Goal: Information Seeking & Learning: Compare options

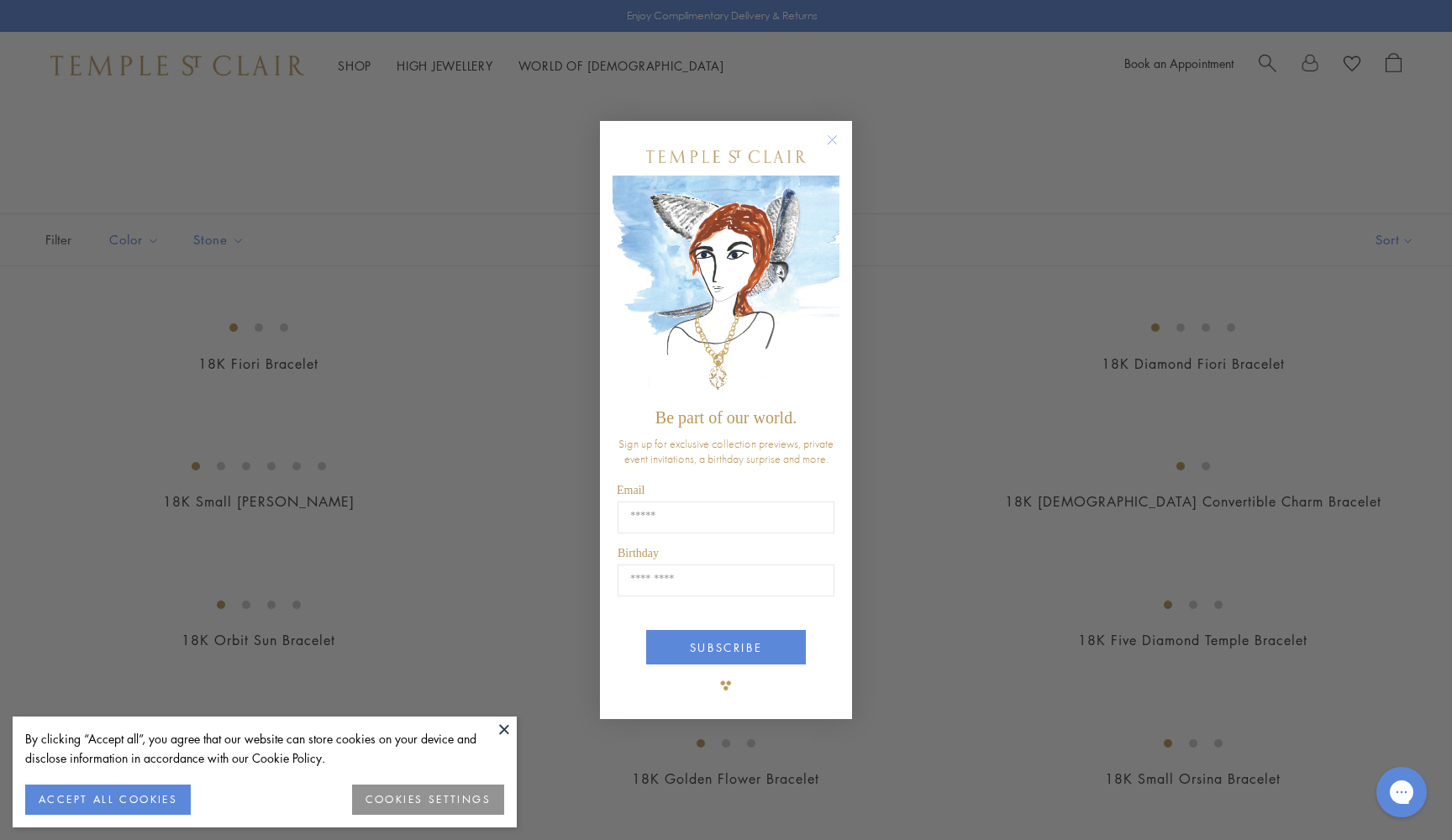
click at [834, 139] on circle "Close dialog" at bounding box center [832, 140] width 20 height 20
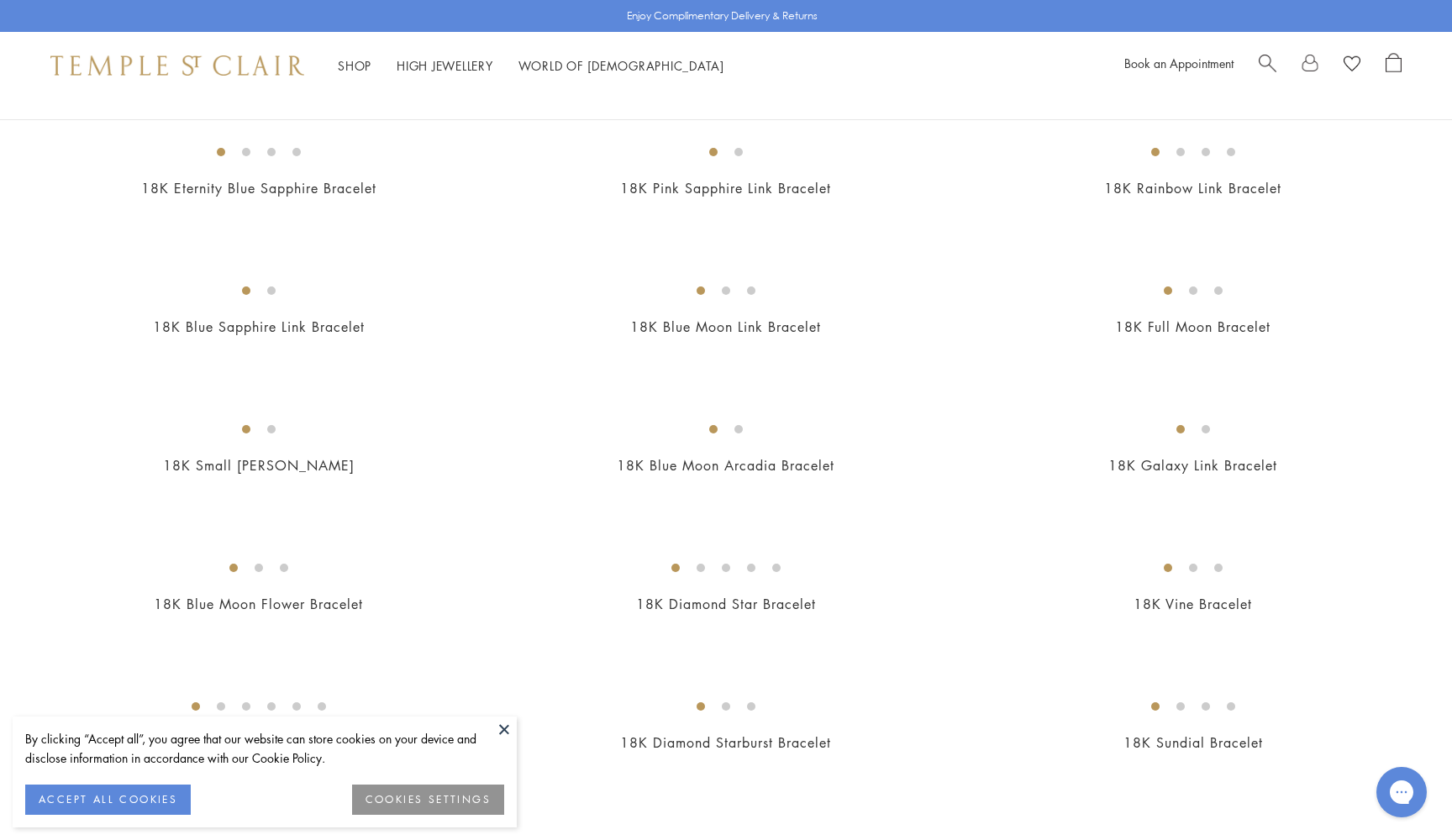
scroll to position [1148, 0]
click at [502, 726] on button at bounding box center [504, 729] width 25 height 25
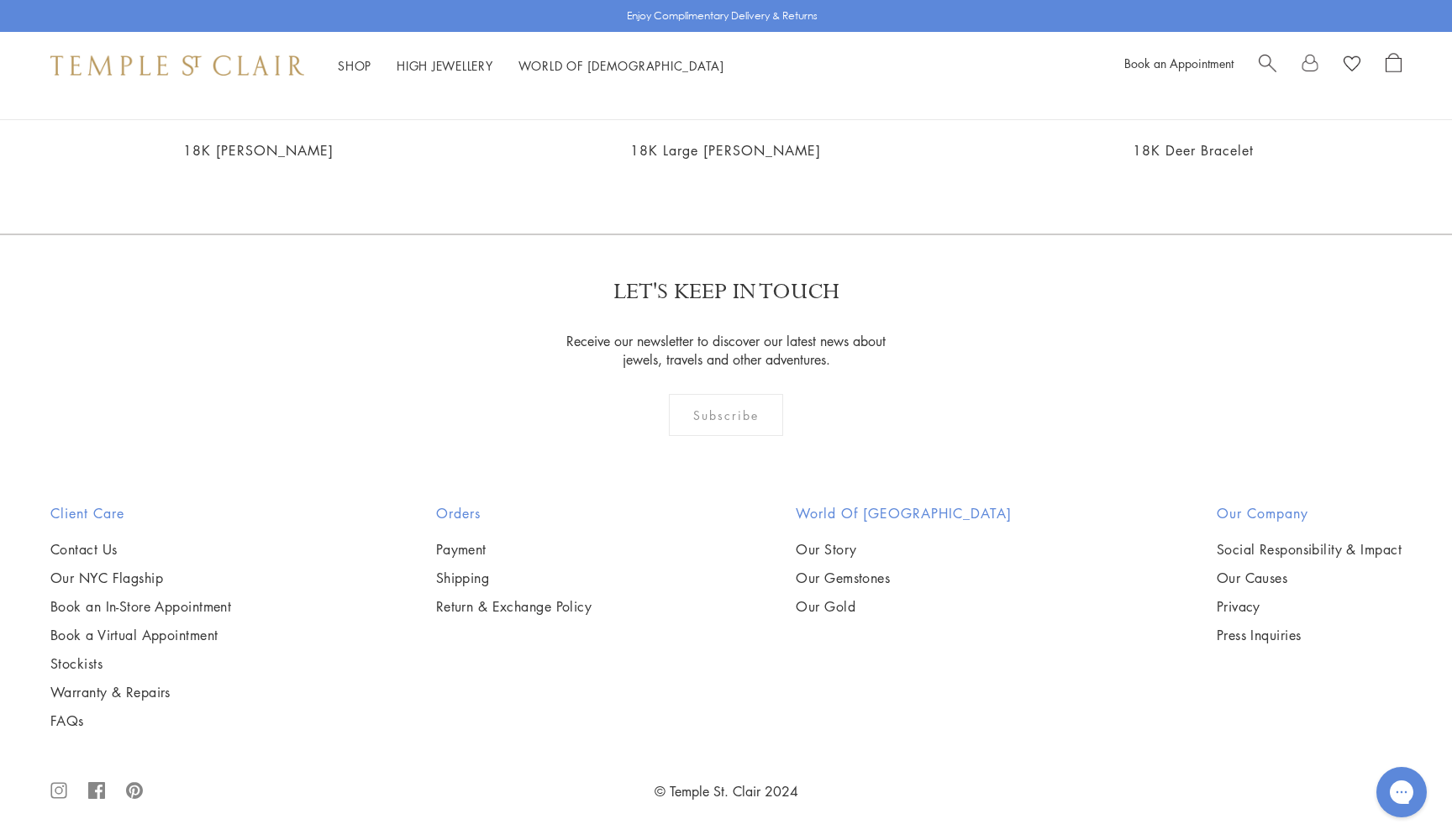
scroll to position [4607, 0]
click at [0, 0] on img at bounding box center [0, 0] width 0 height 0
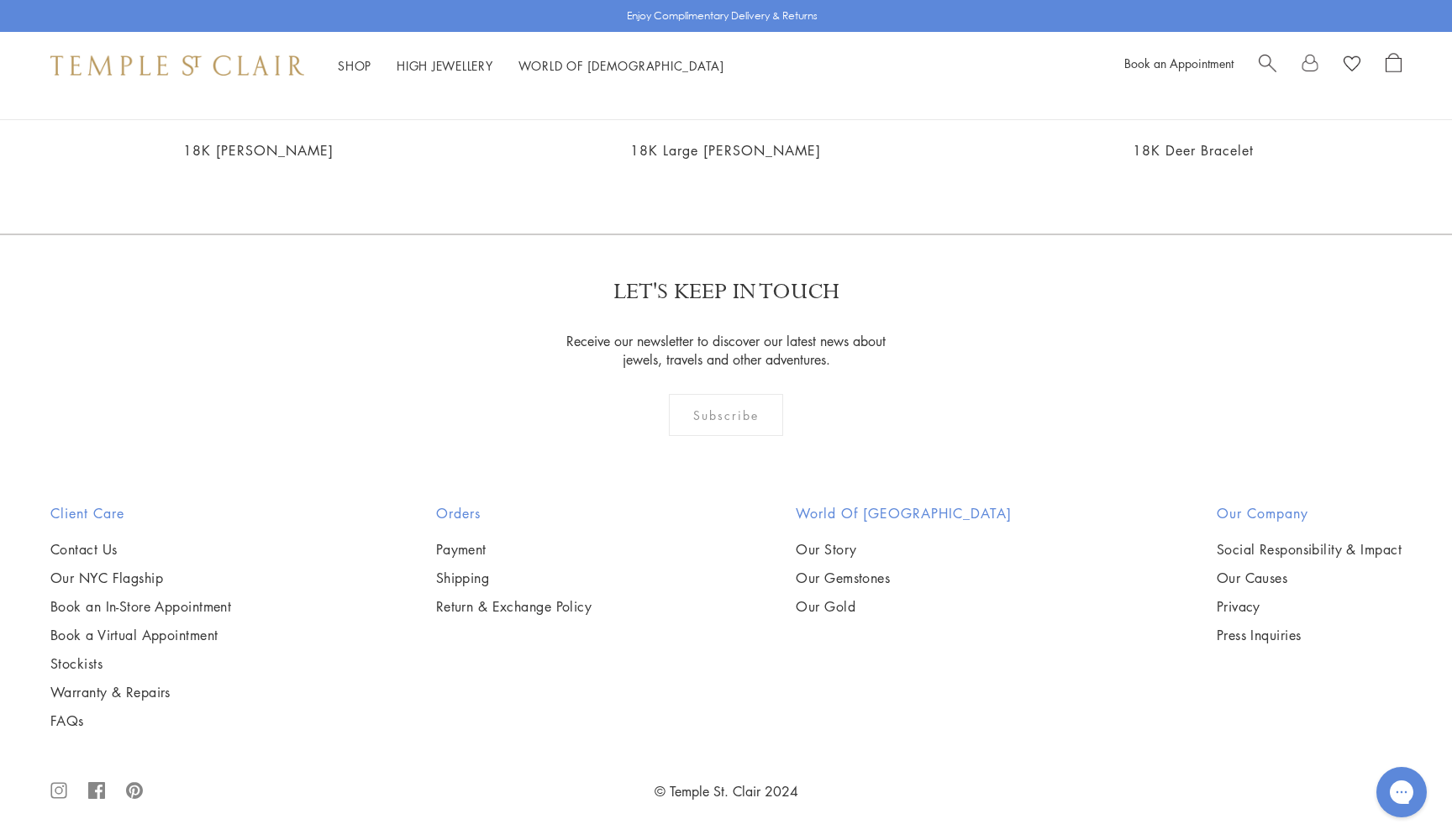
click at [0, 0] on img at bounding box center [0, 0] width 0 height 0
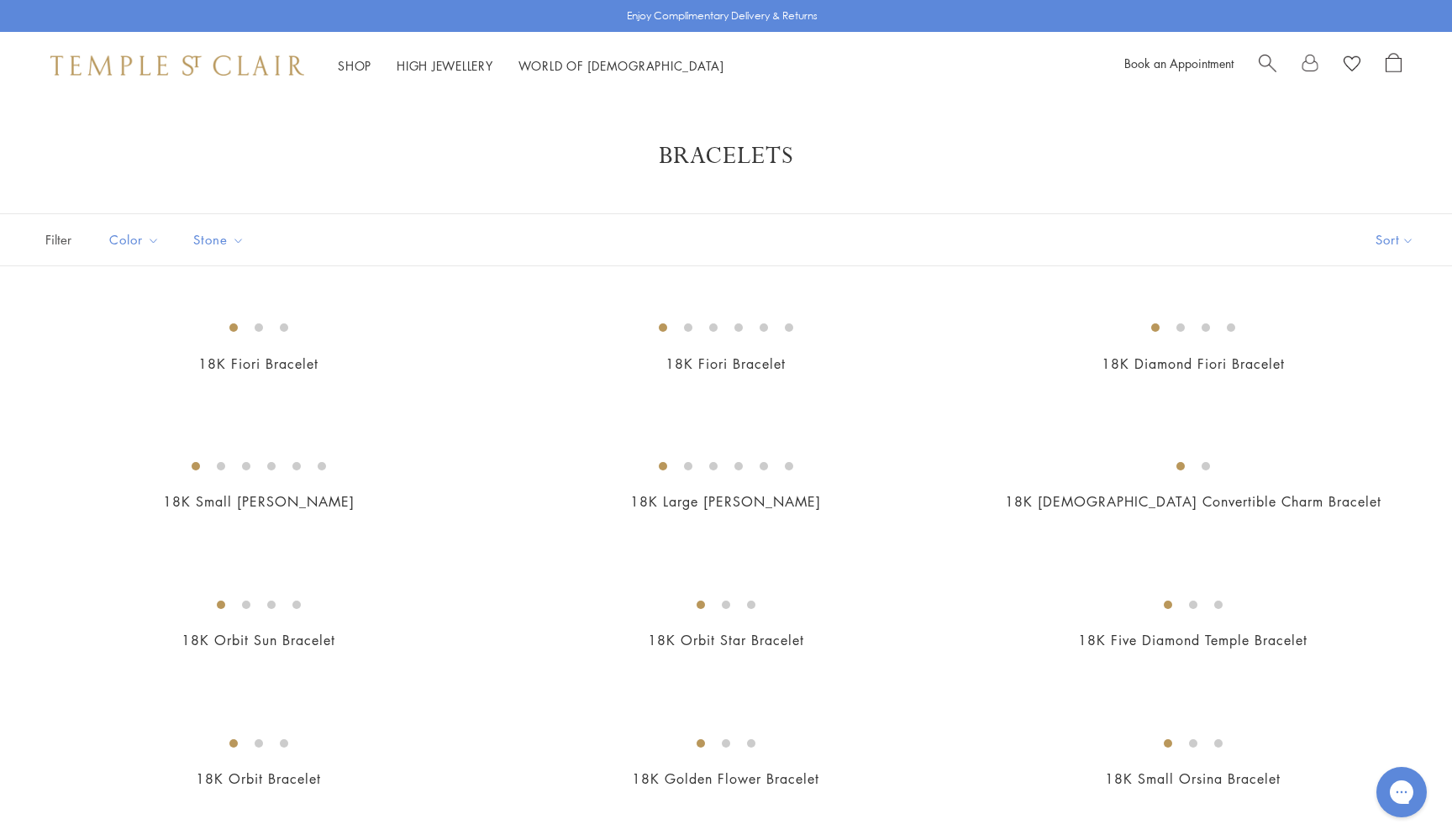
scroll to position [0, 0]
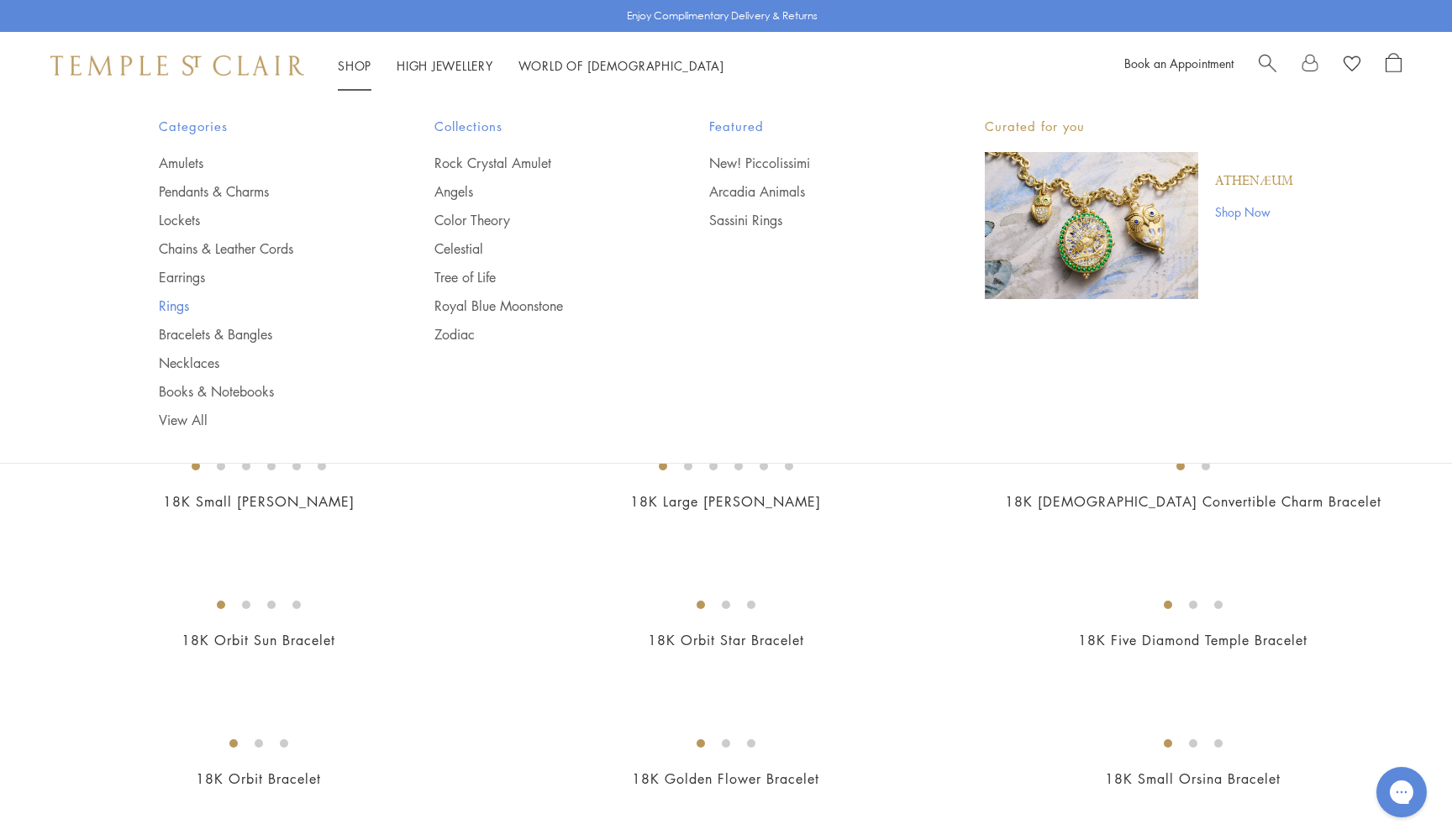
click at [171, 306] on link "Rings" at bounding box center [263, 305] width 209 height 18
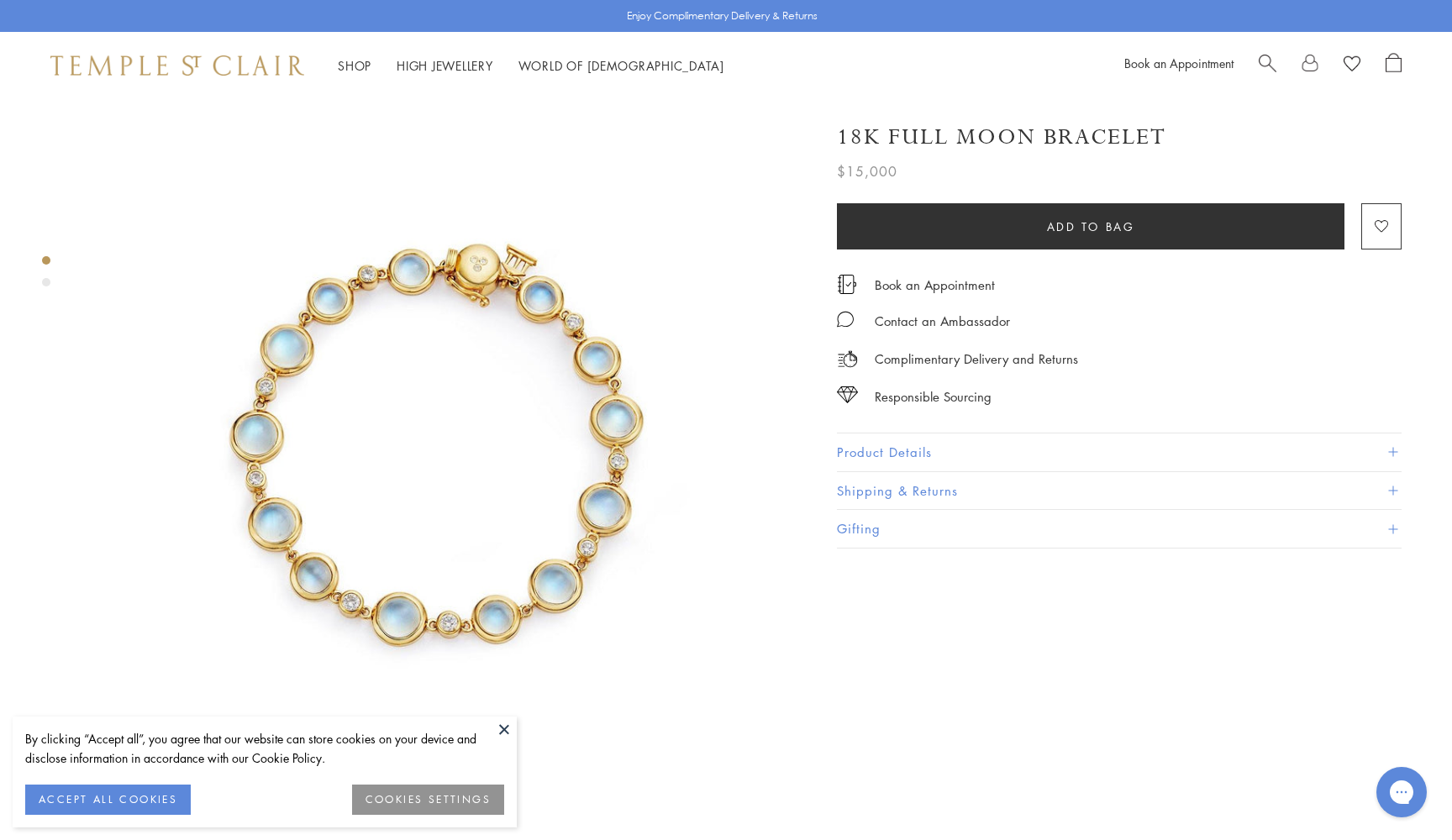
click at [117, 798] on button "ACCEPT ALL COOKIES" at bounding box center [107, 798] width 165 height 30
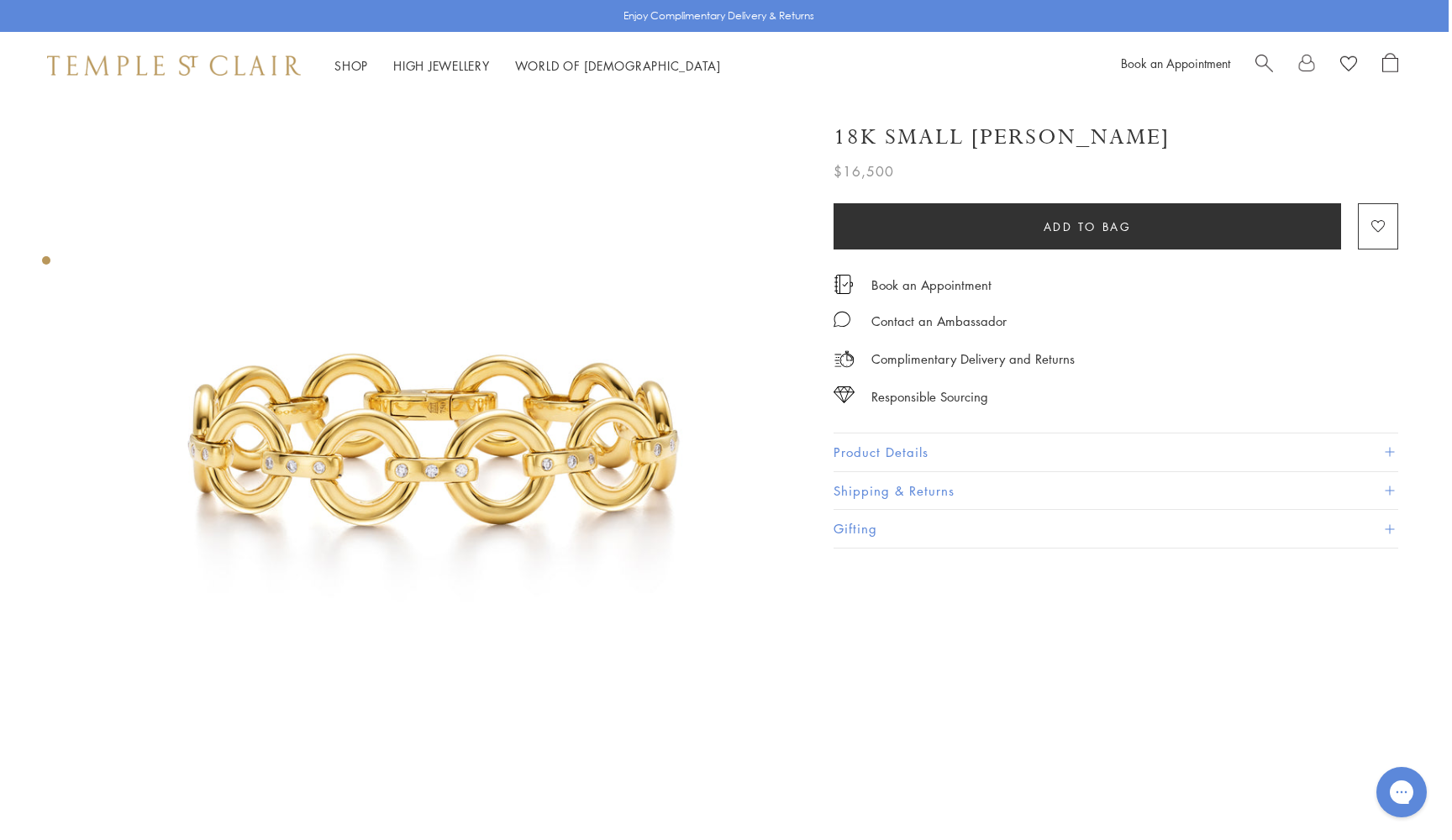
scroll to position [0, 3]
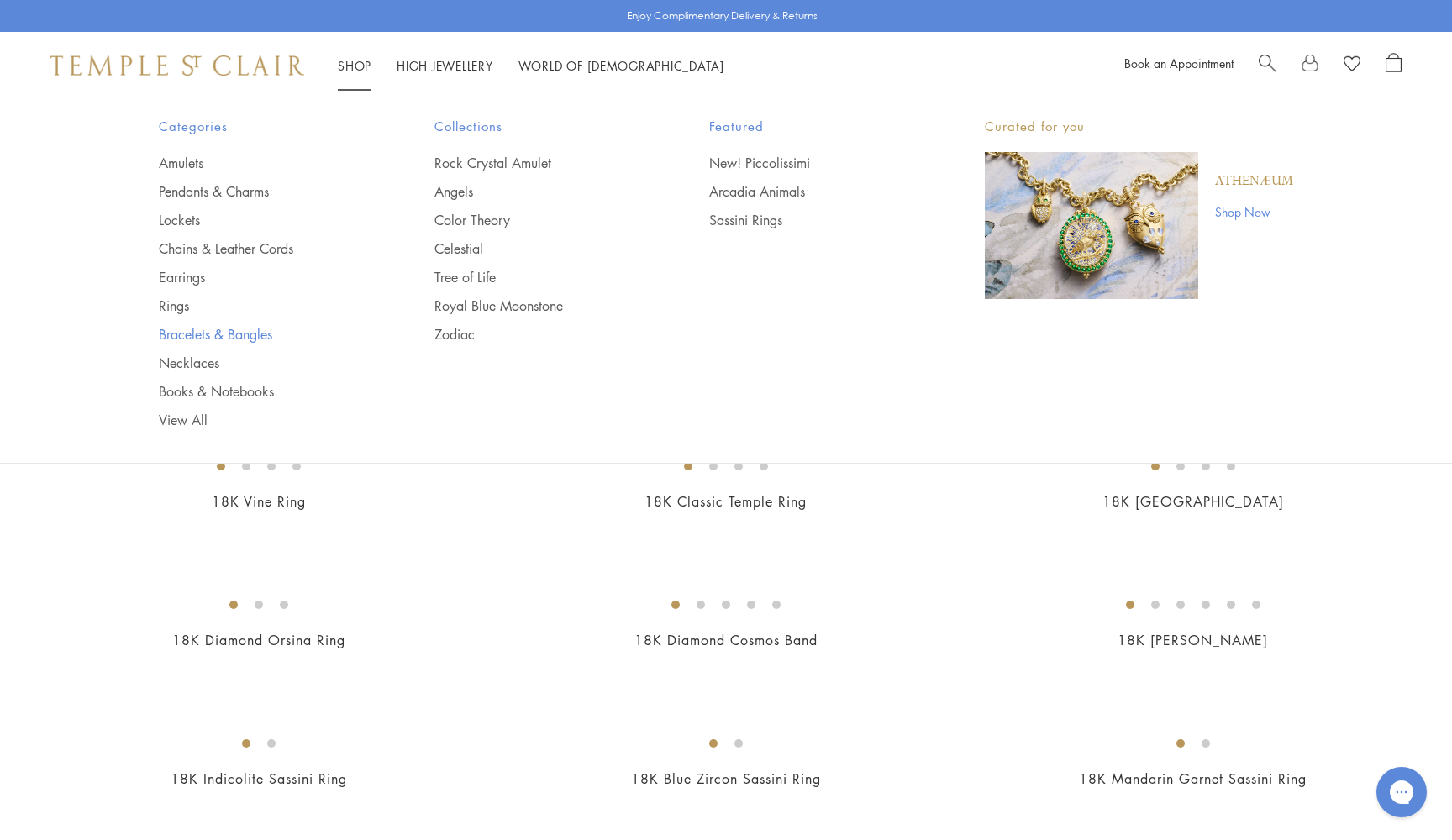
click at [171, 338] on link "Bracelets & Bangles" at bounding box center [263, 334] width 209 height 18
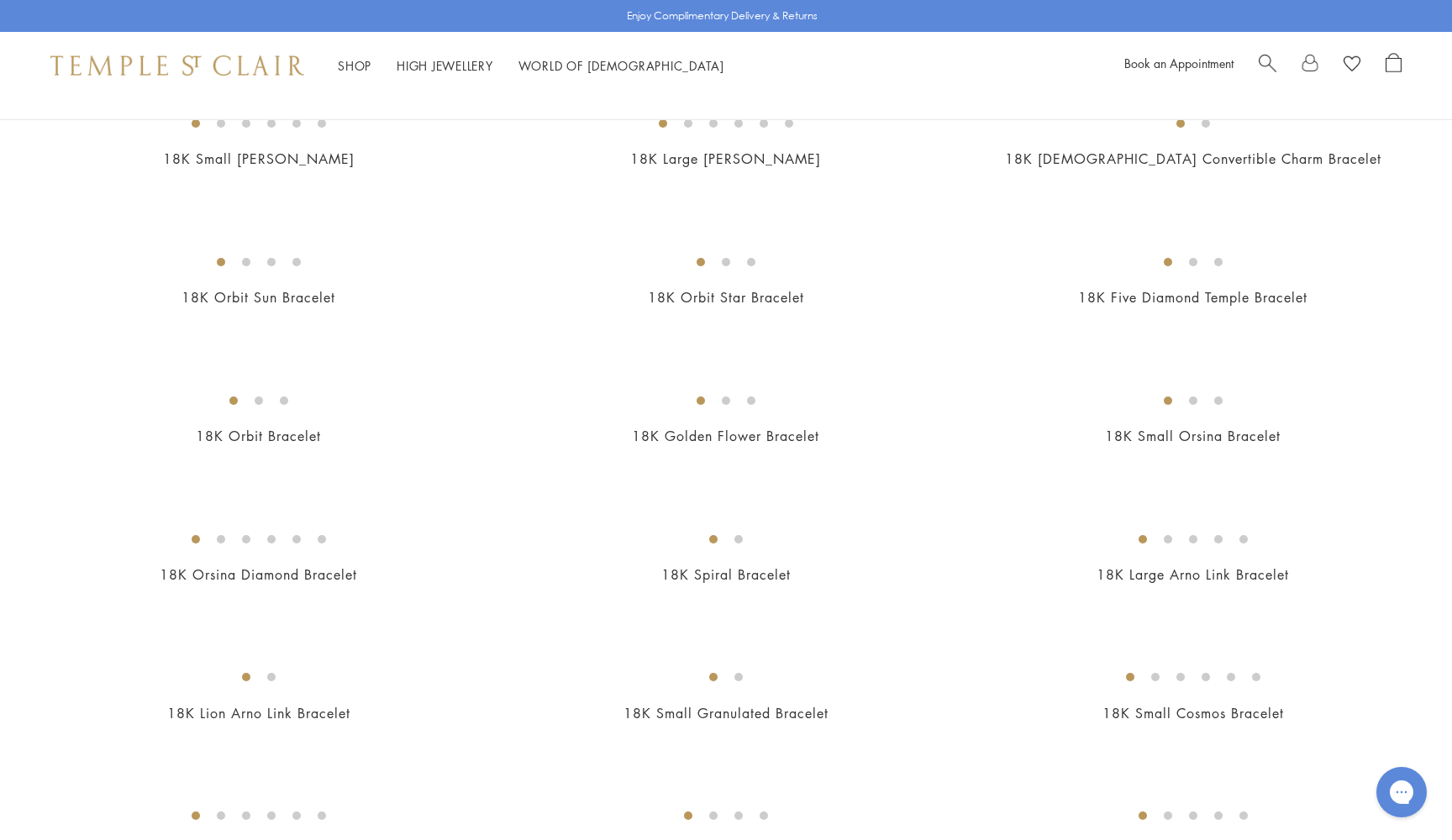
scroll to position [344, 0]
click at [0, 0] on img at bounding box center [0, 0] width 0 height 0
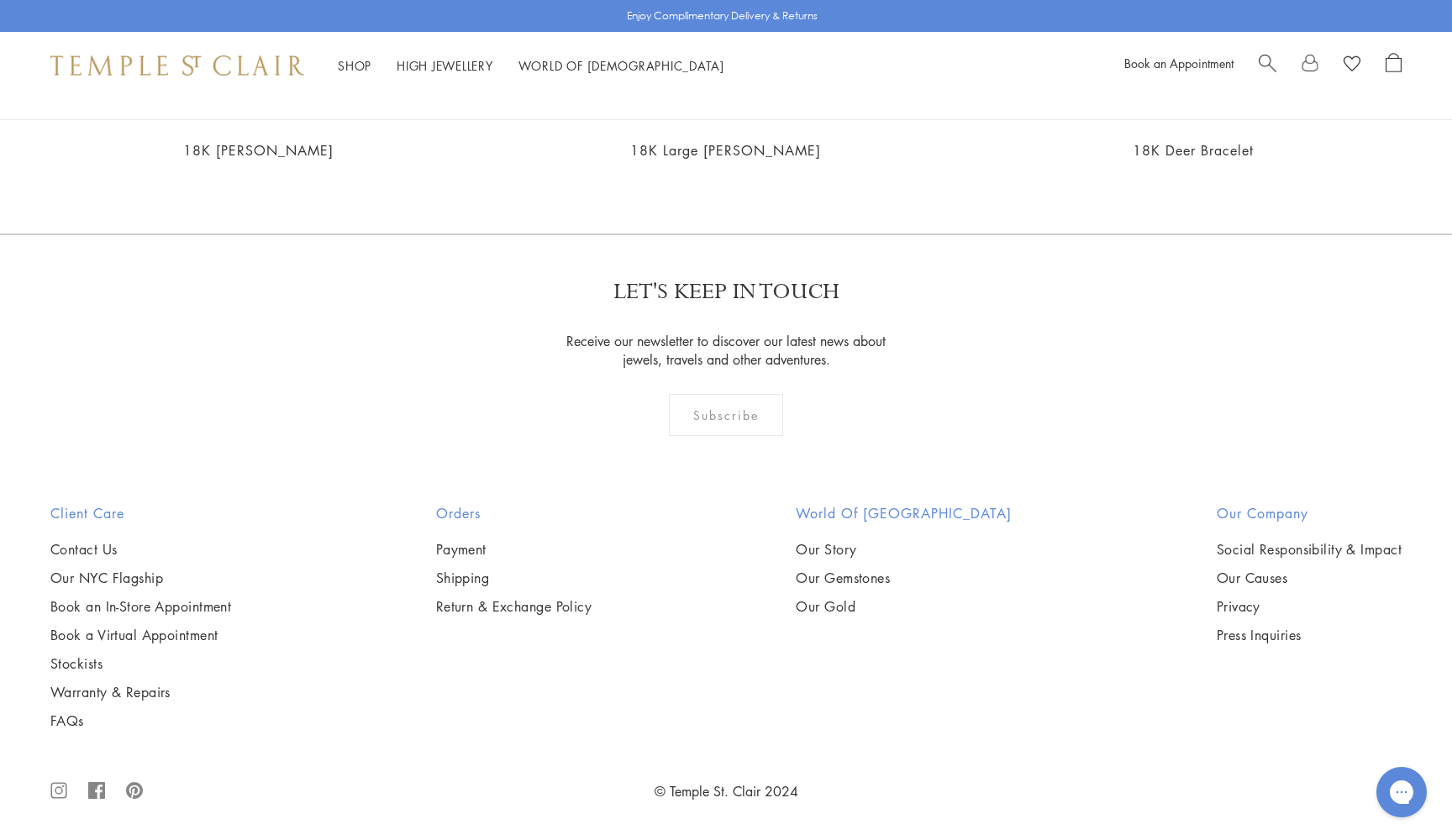
scroll to position [2303, 0]
click at [0, 0] on img at bounding box center [0, 0] width 0 height 0
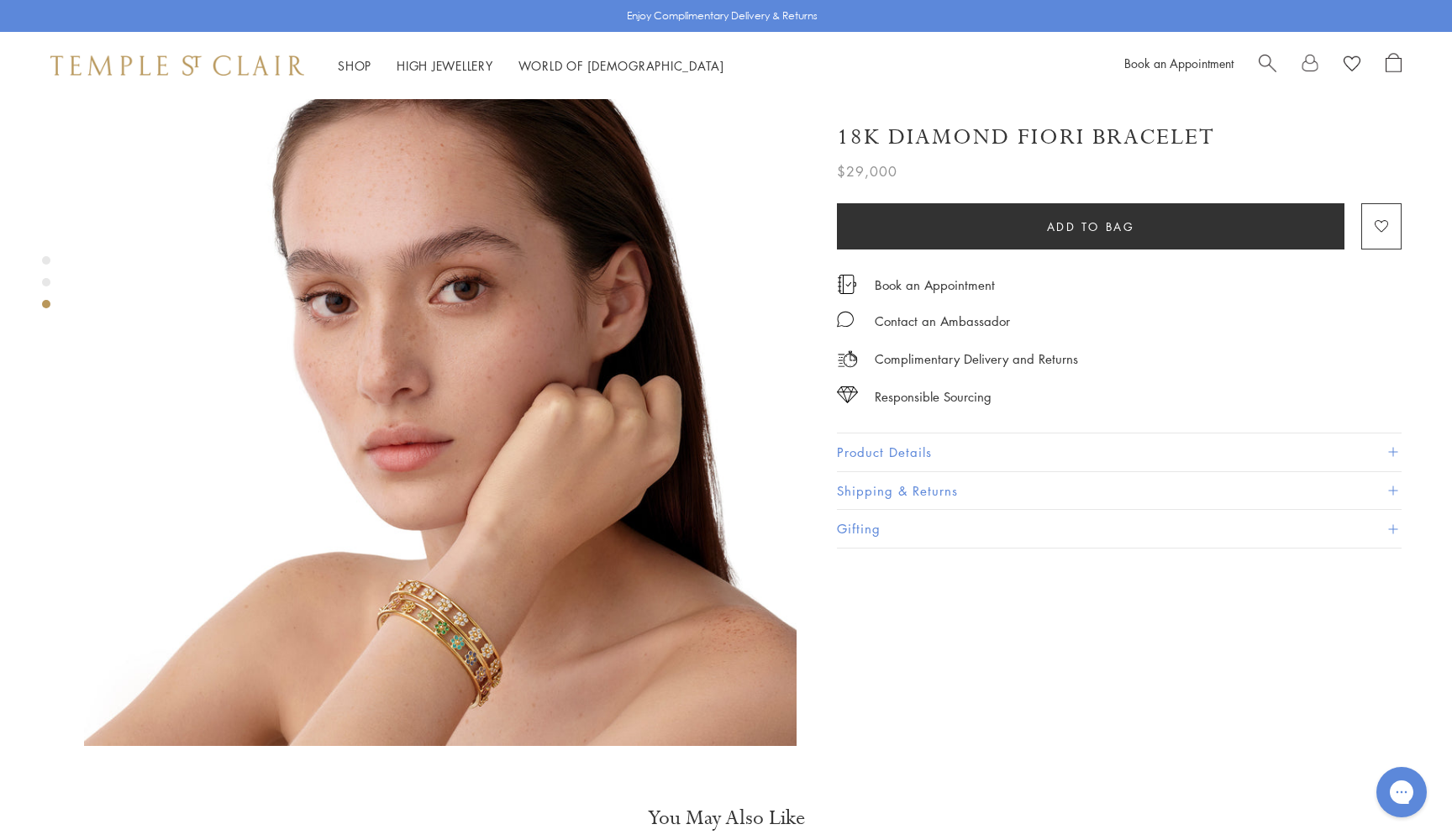
scroll to position [1635, 0]
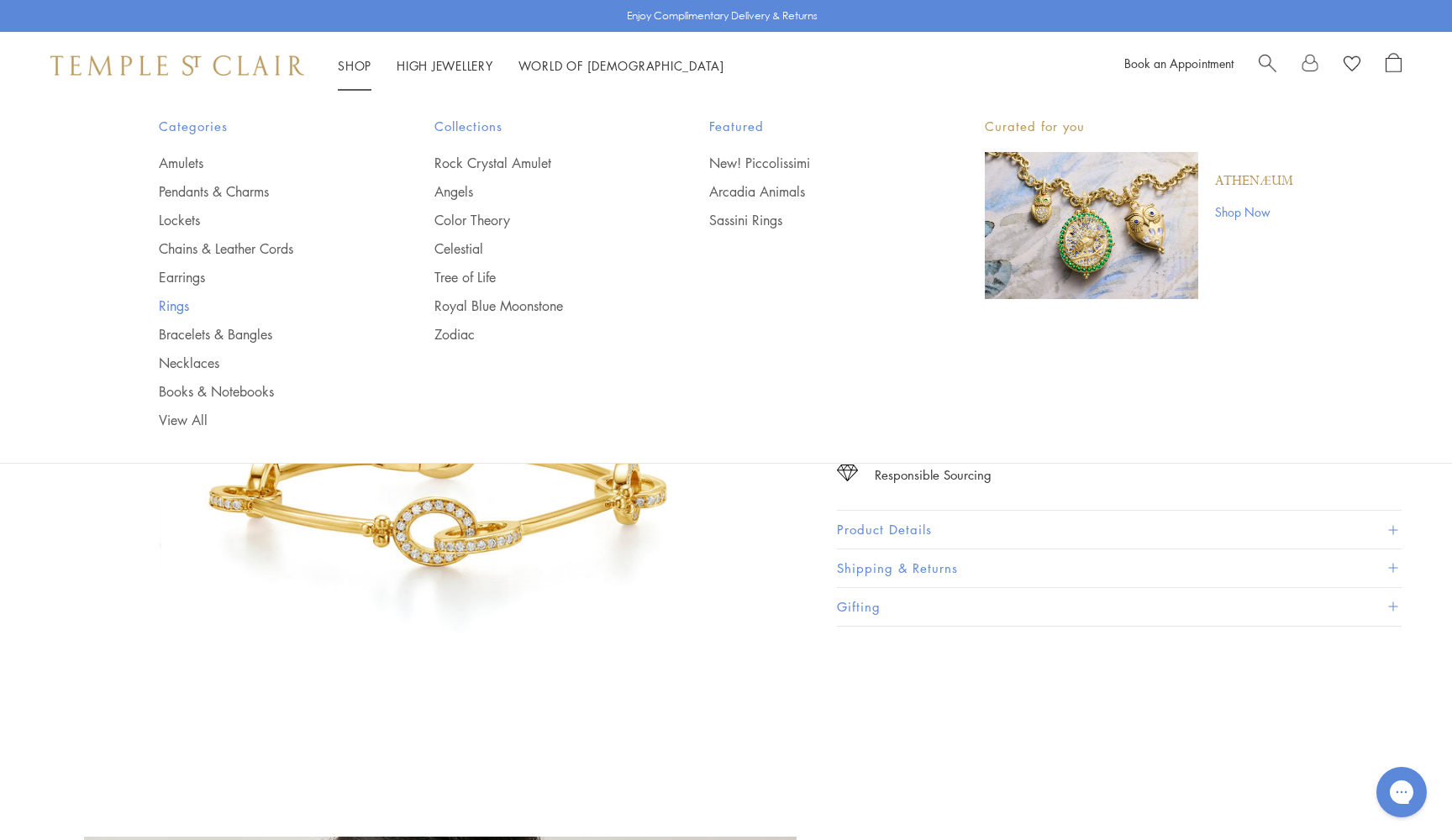
click at [176, 305] on link "Rings" at bounding box center [263, 305] width 209 height 18
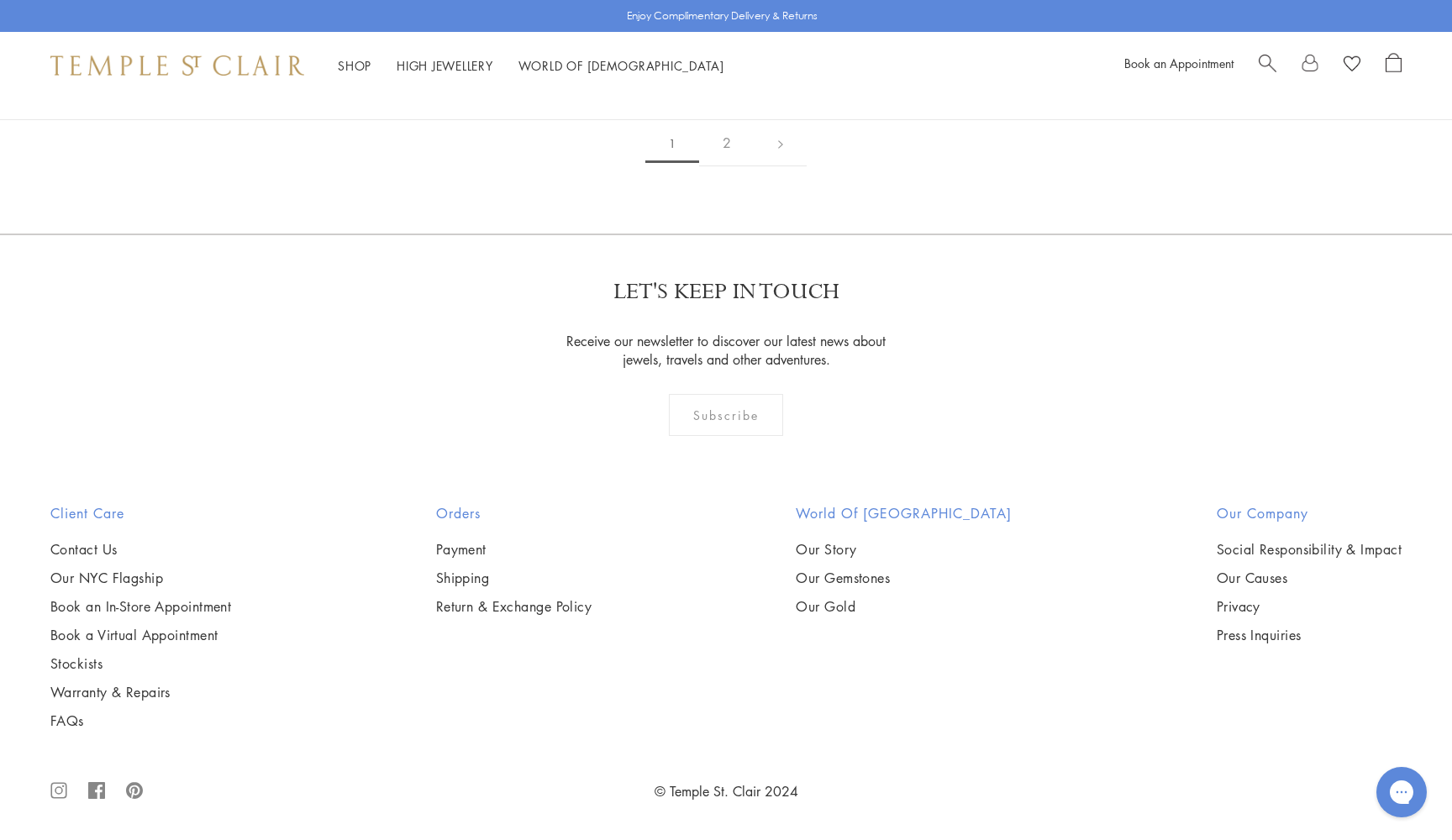
scroll to position [4464, 0]
click at [0, 0] on img at bounding box center [0, 0] width 0 height 0
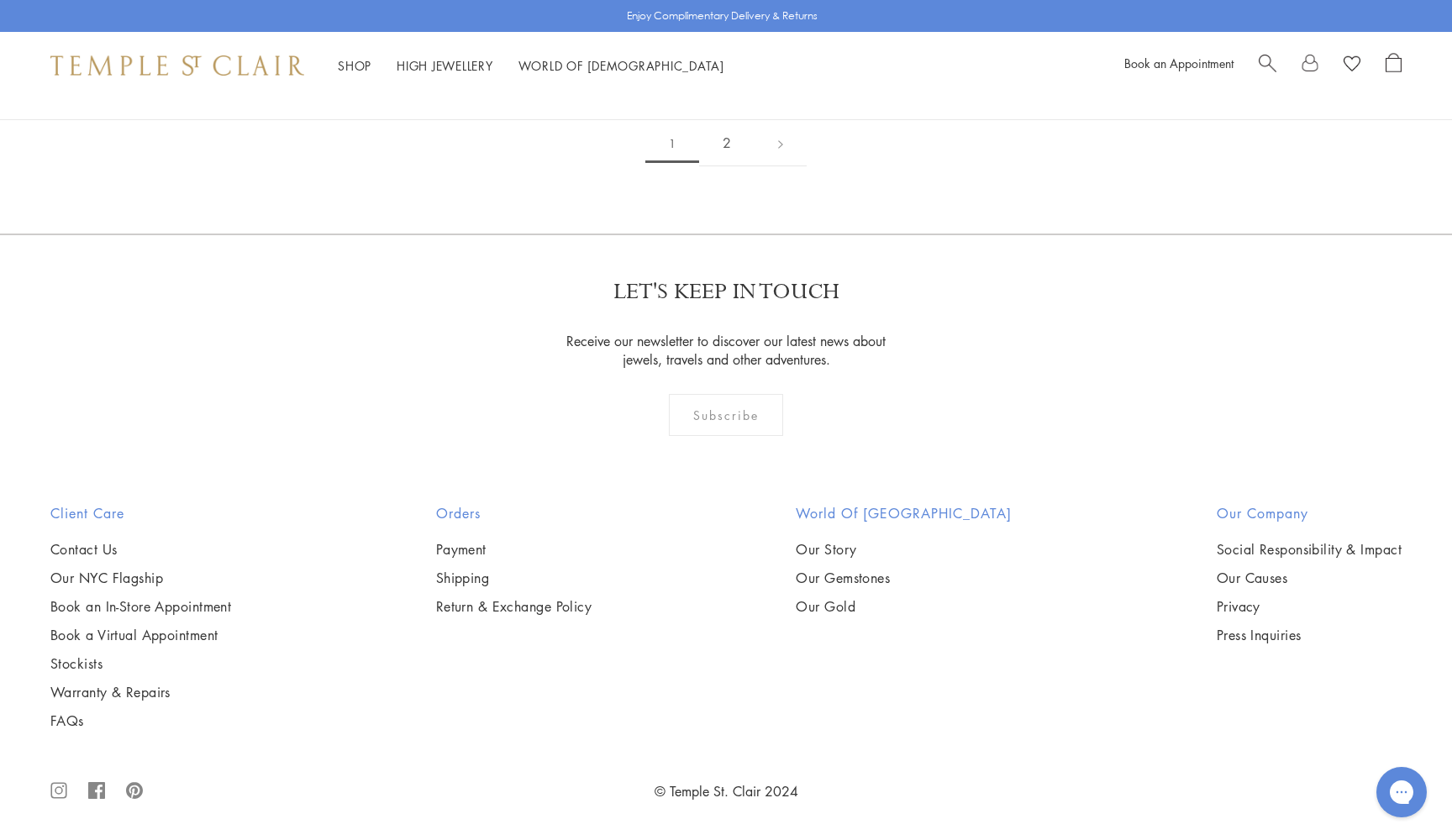
click at [724, 166] on link "2" at bounding box center [726, 143] width 55 height 46
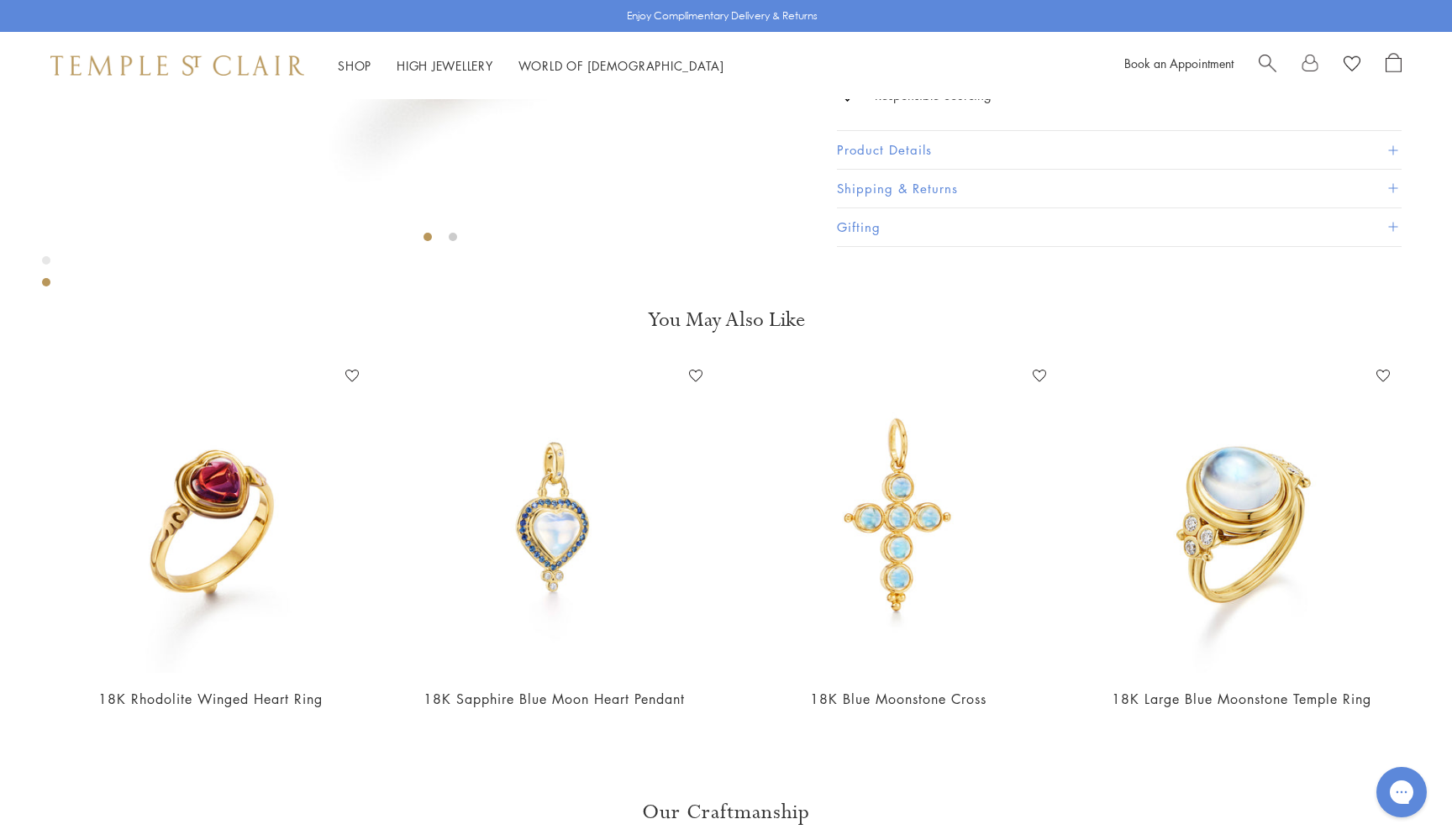
scroll to position [564, 0]
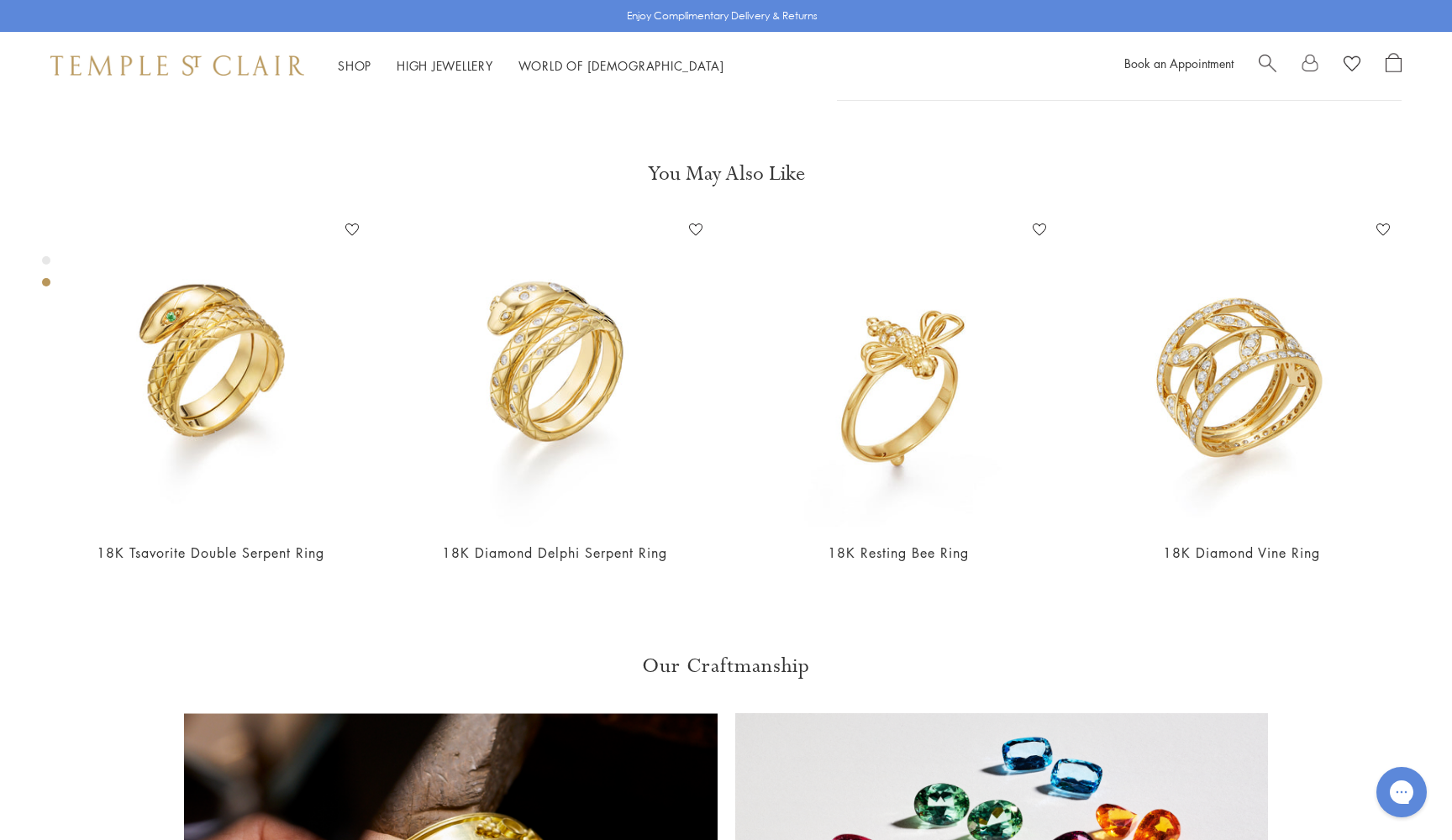
scroll to position [659, 0]
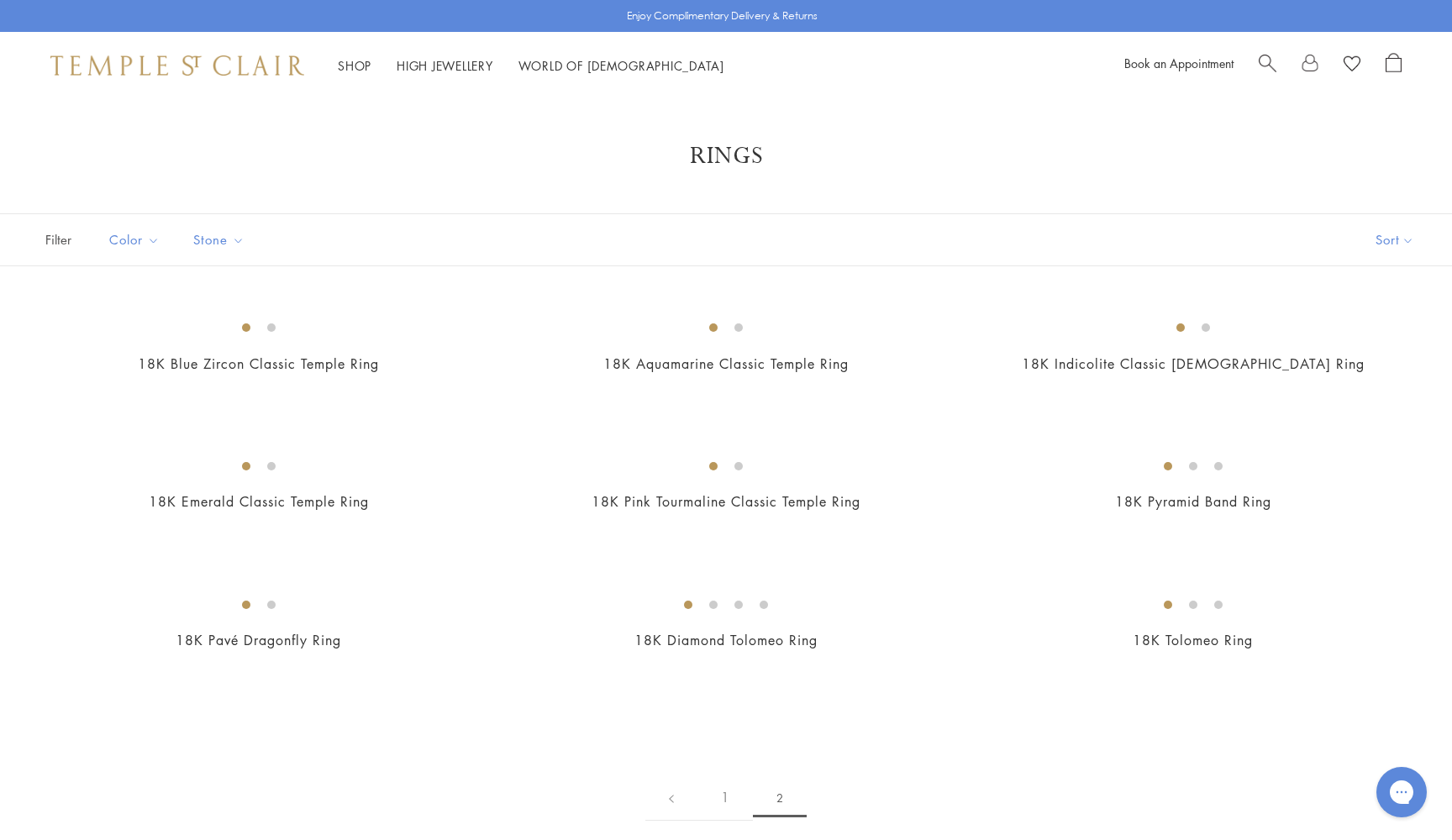
click at [1268, 60] on span "Search" at bounding box center [1267, 62] width 17 height 17
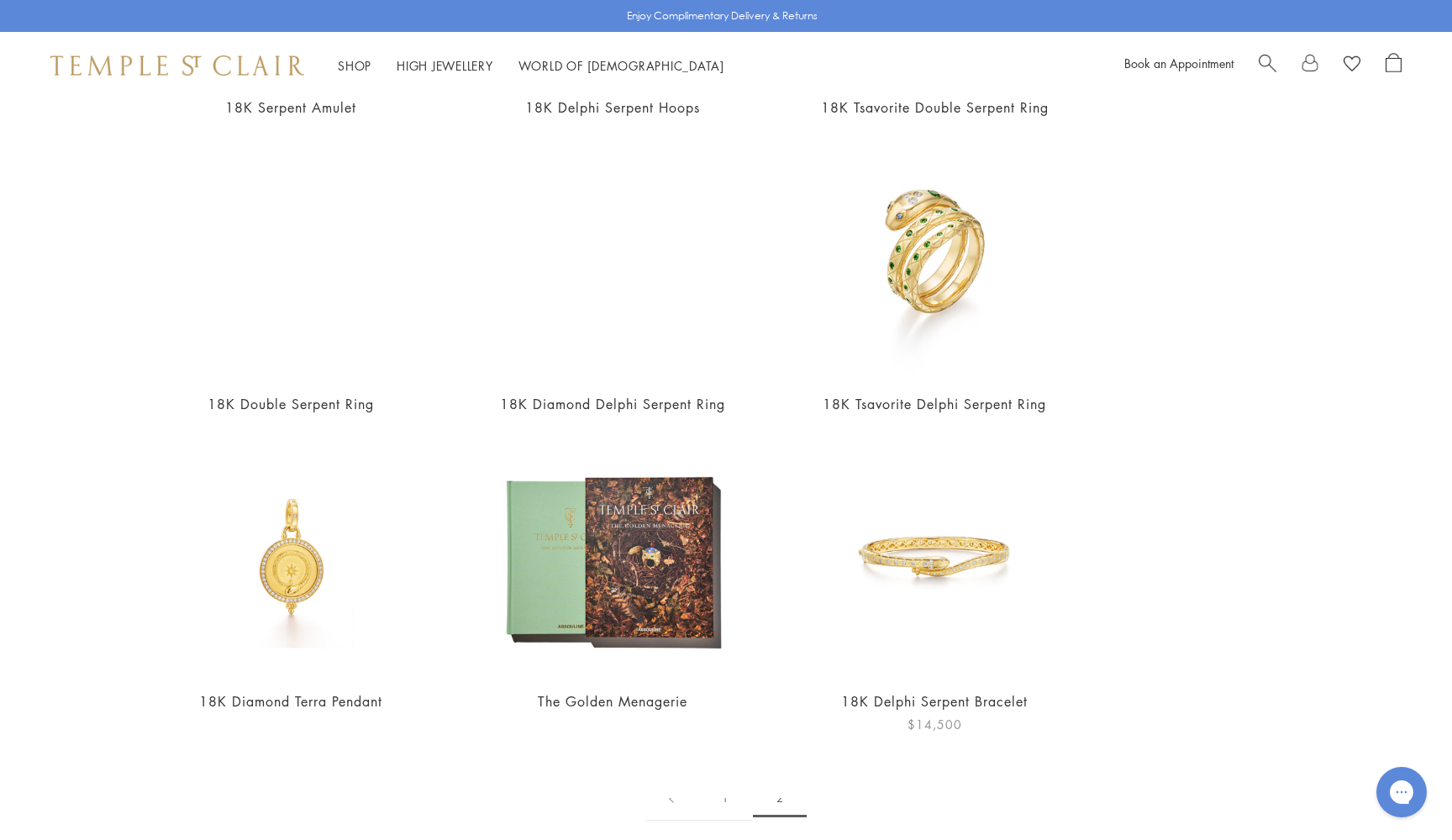
scroll to position [416, 0]
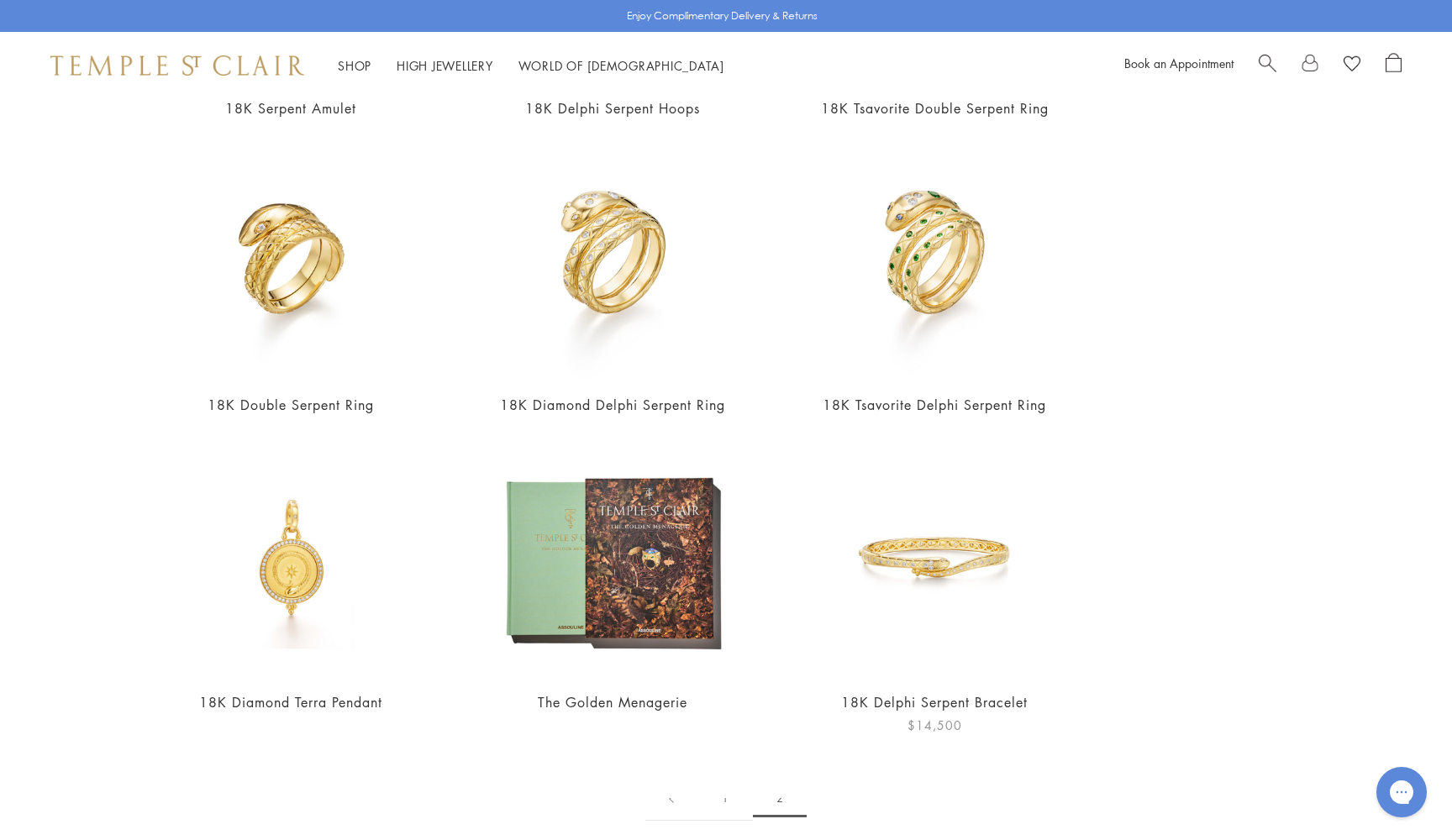
type input "*******"
click at [954, 557] on img at bounding box center [935, 557] width 238 height 238
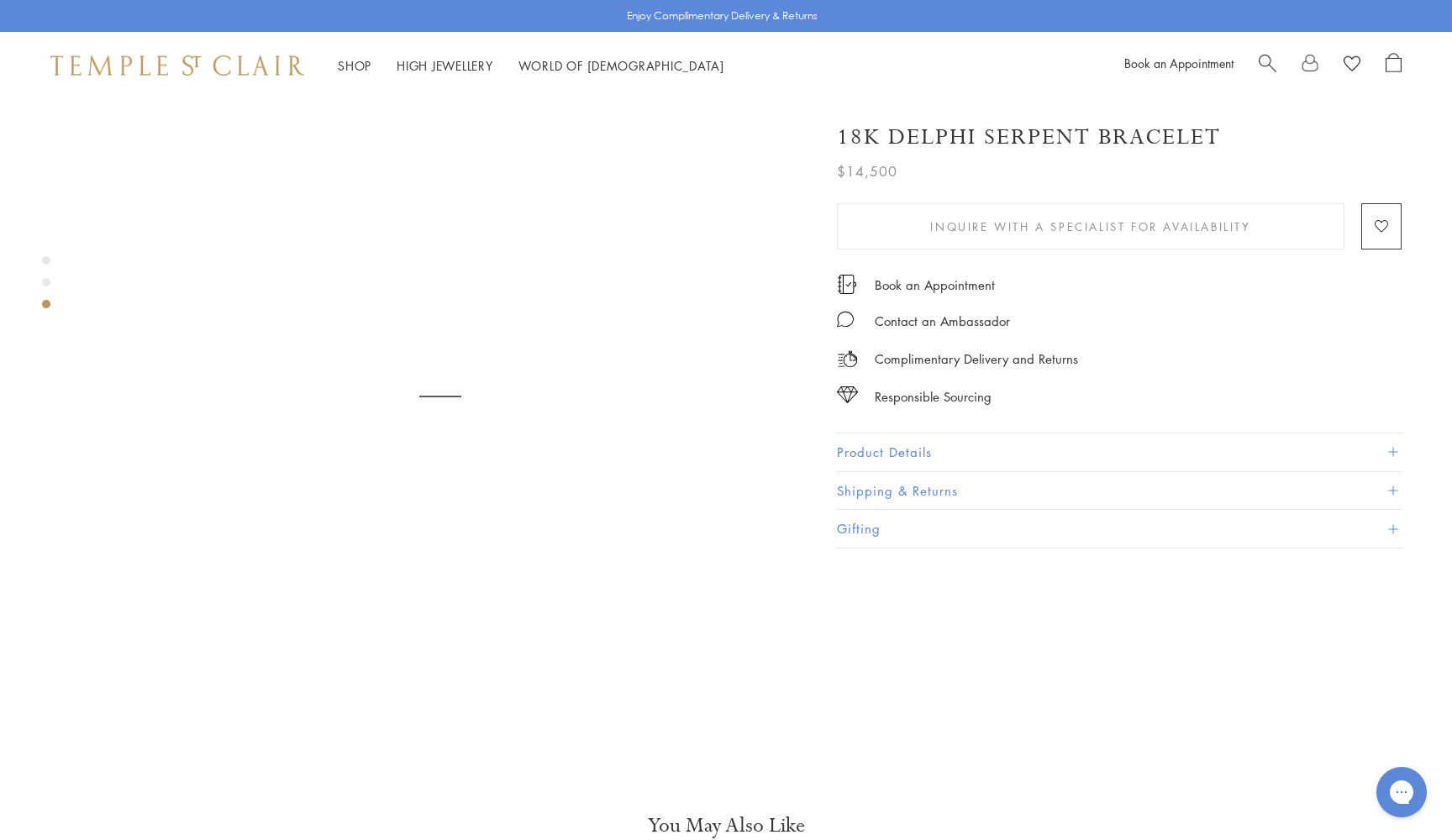
scroll to position [1533, 0]
